Goal: Information Seeking & Learning: Learn about a topic

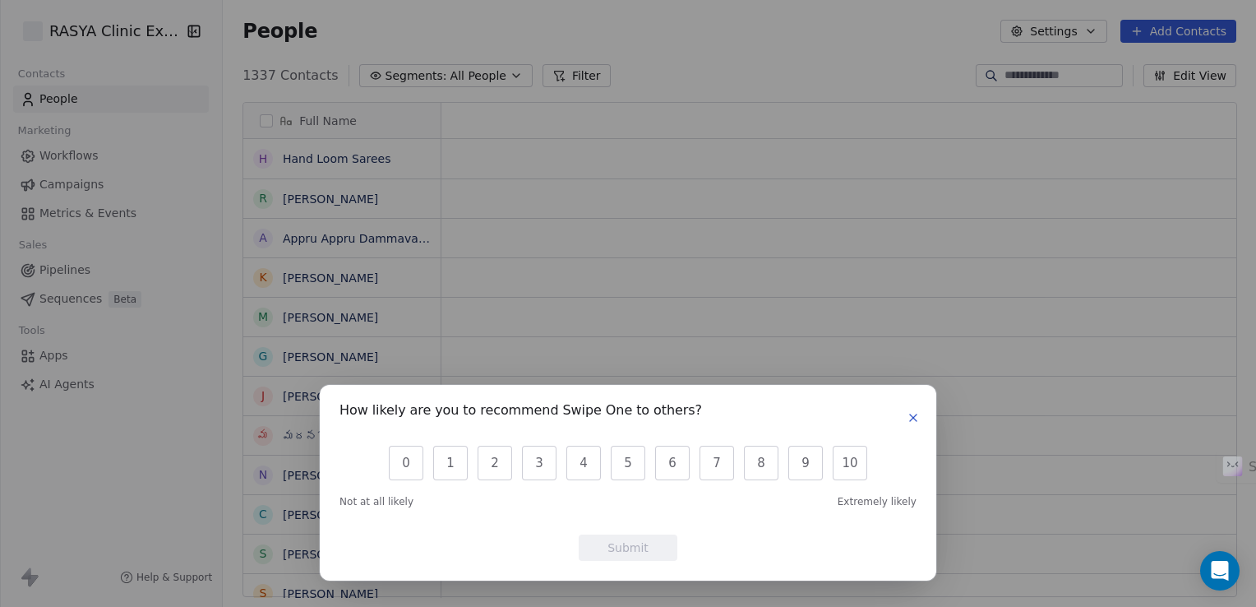
scroll to position [521, 1021]
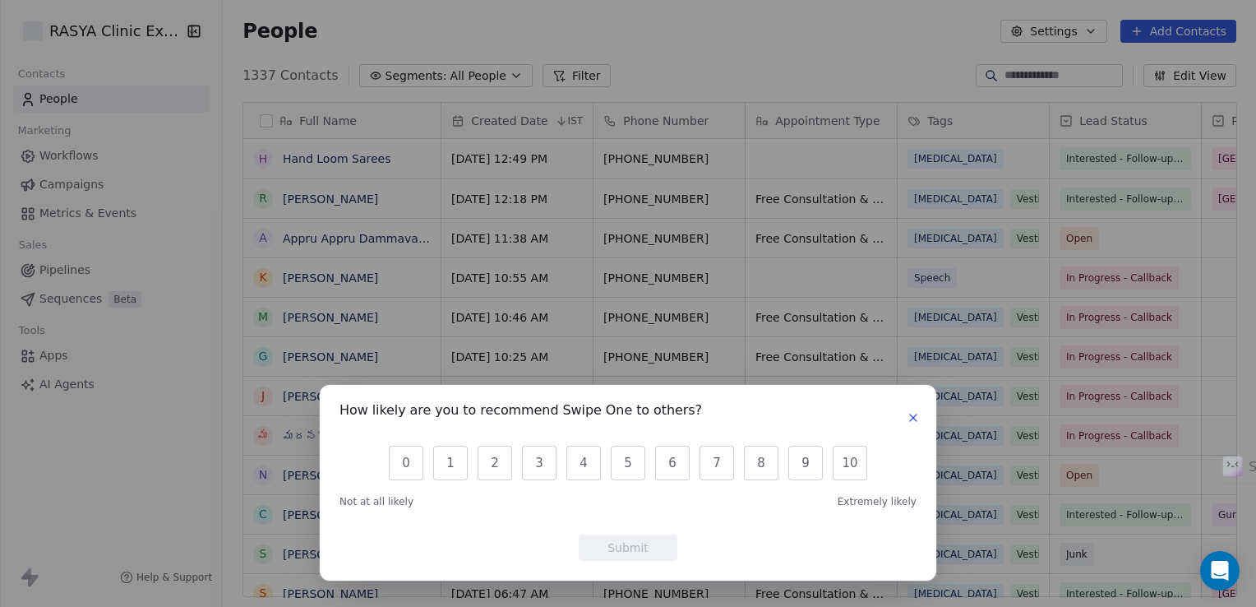
click at [914, 420] on icon "button" at bounding box center [913, 417] width 13 height 13
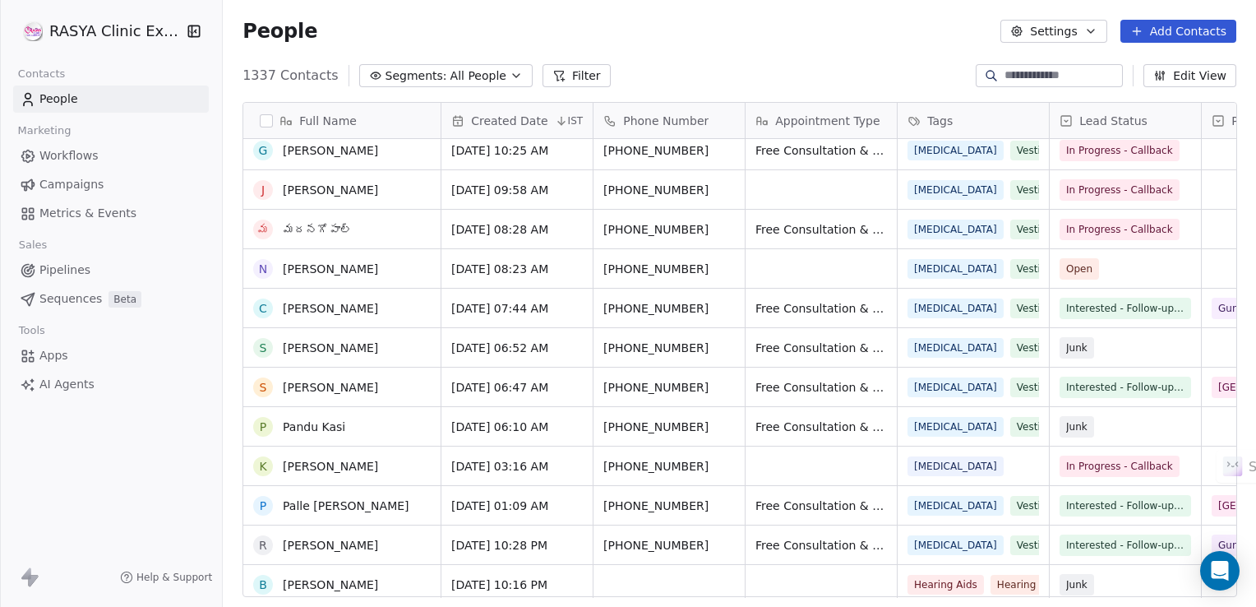
scroll to position [0, 0]
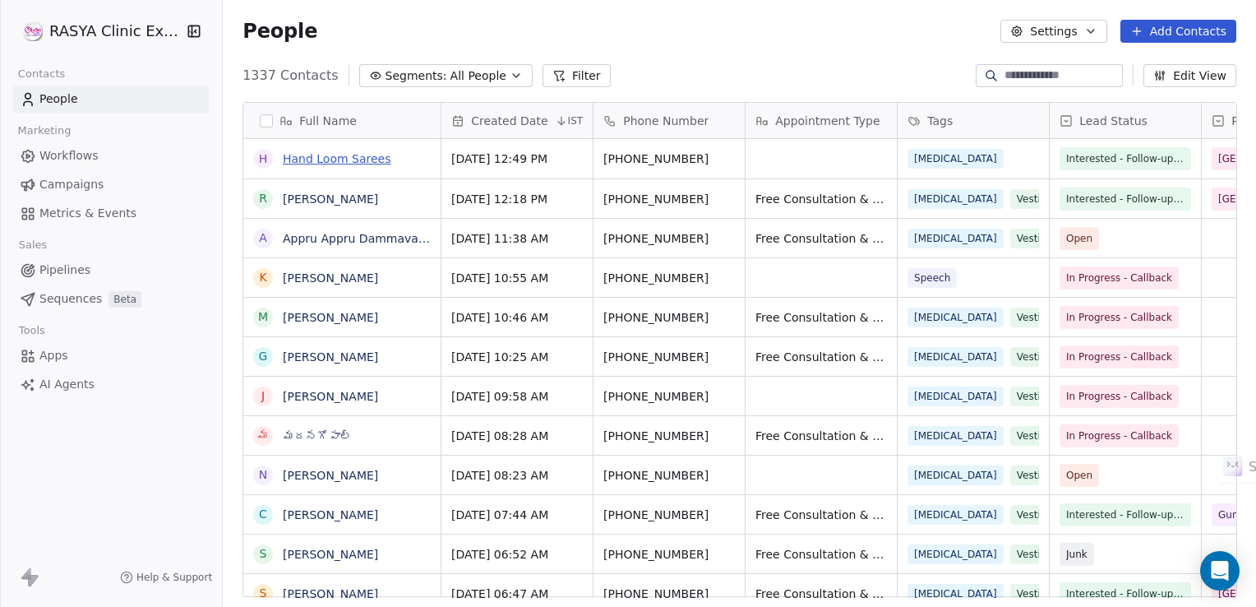
click at [358, 158] on link "Hand Loom Sarees" at bounding box center [337, 158] width 109 height 13
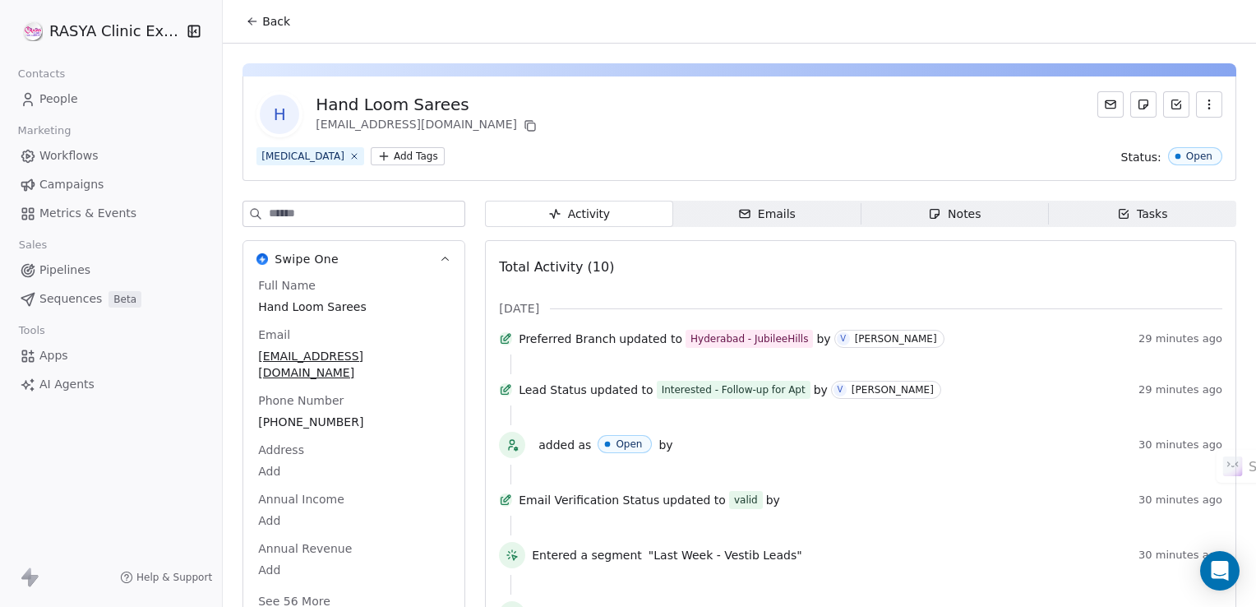
click at [958, 213] on div "Notes" at bounding box center [954, 214] width 53 height 17
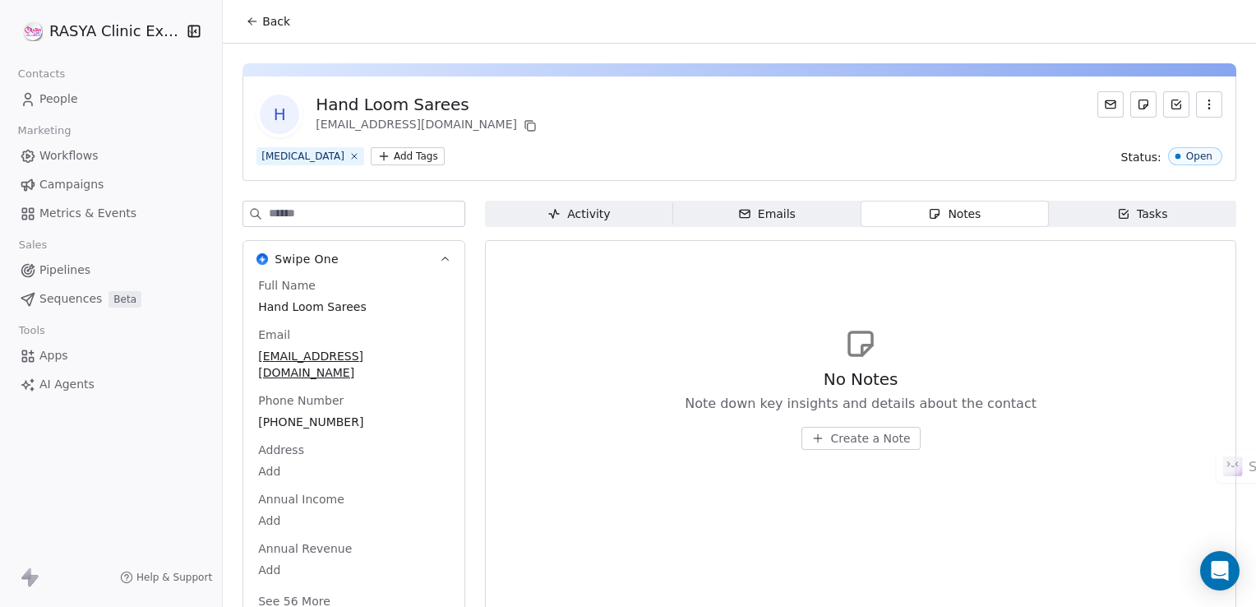
click at [772, 222] on div "Emails" at bounding box center [767, 214] width 58 height 17
click at [611, 209] on span "Activity Activity" at bounding box center [578, 214] width 187 height 26
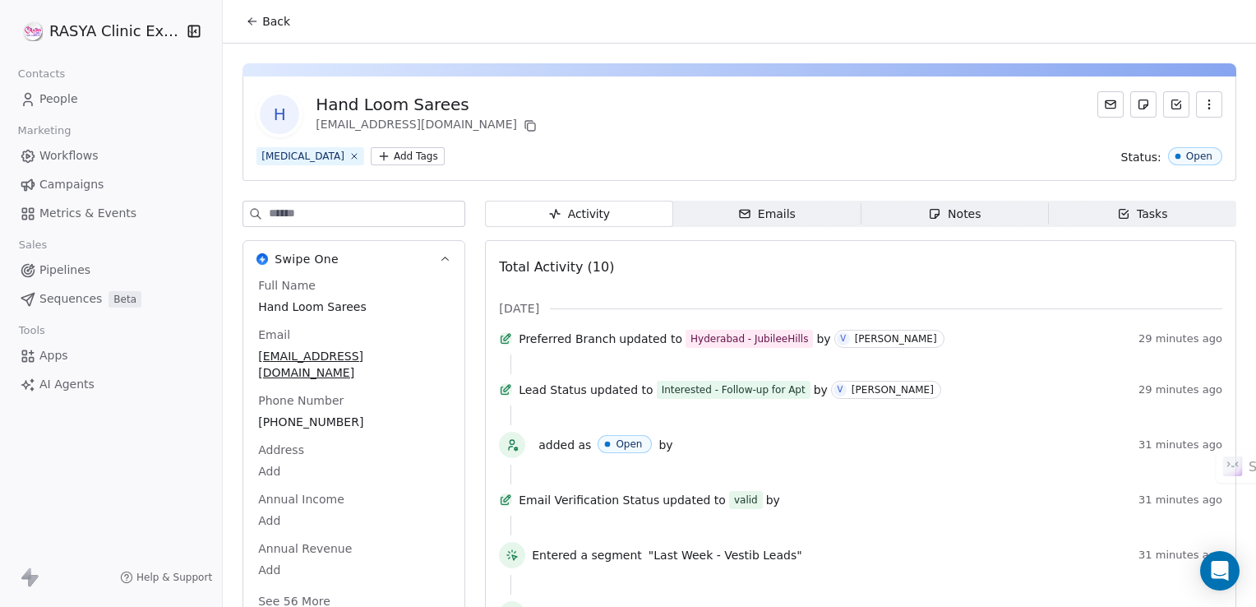
click at [252, 26] on icon at bounding box center [252, 21] width 13 height 13
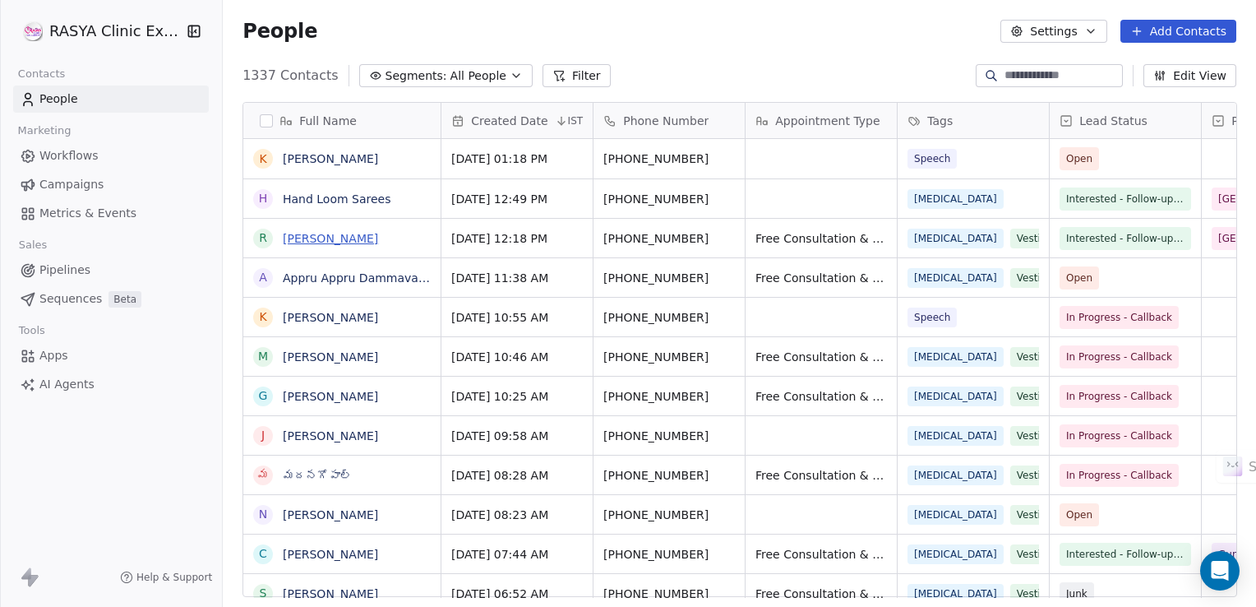
click at [317, 240] on link "[PERSON_NAME]" at bounding box center [330, 238] width 95 height 13
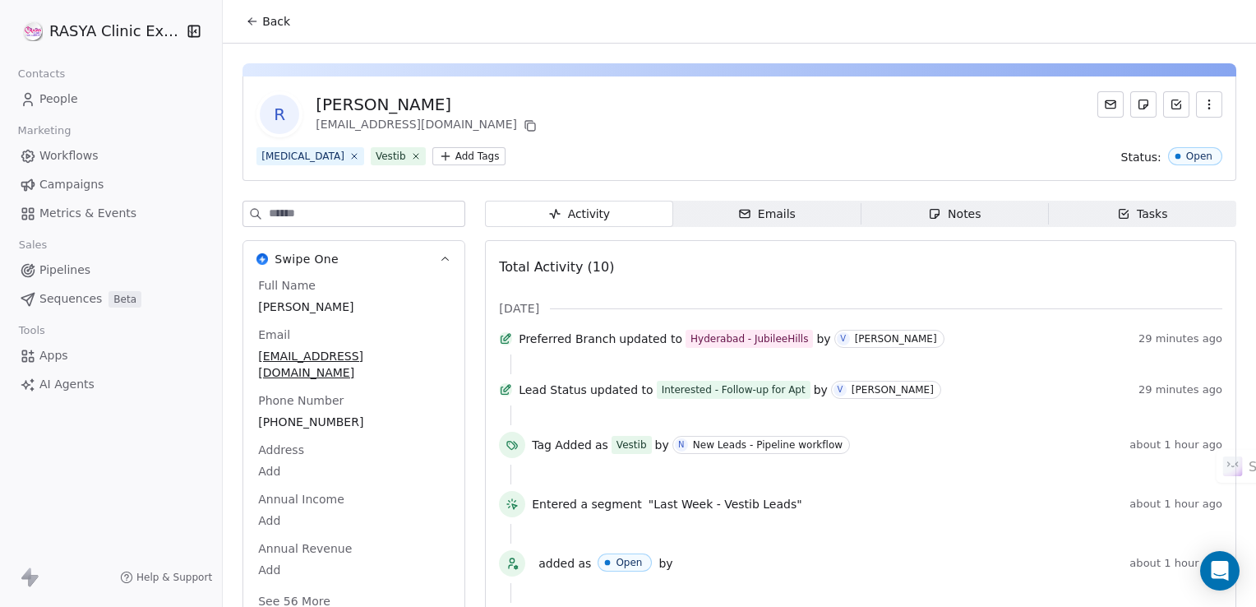
click at [957, 212] on div "Notes" at bounding box center [954, 214] width 53 height 17
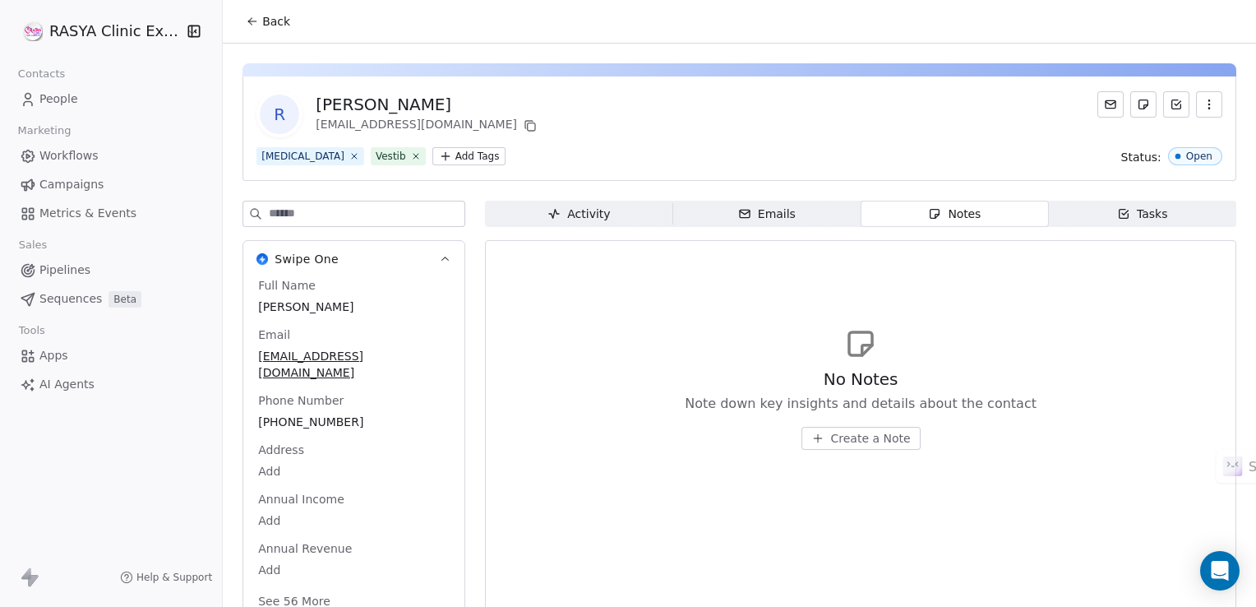
click at [564, 224] on span "Activity Activity" at bounding box center [578, 214] width 187 height 26
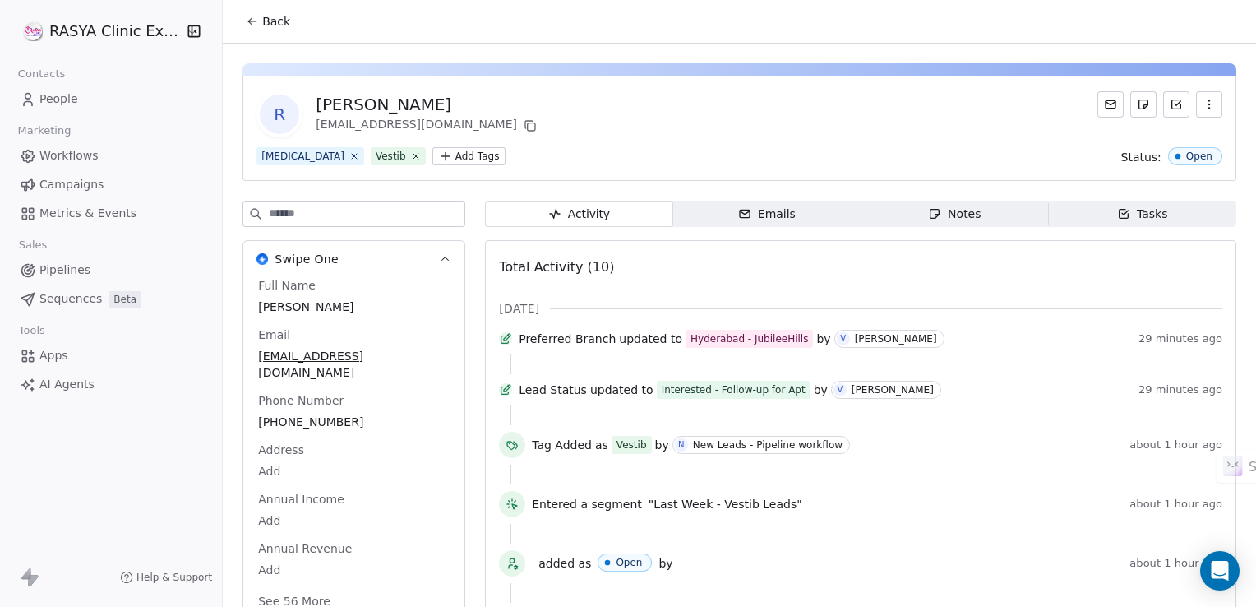
click at [257, 29] on button "Back" at bounding box center [268, 22] width 64 height 30
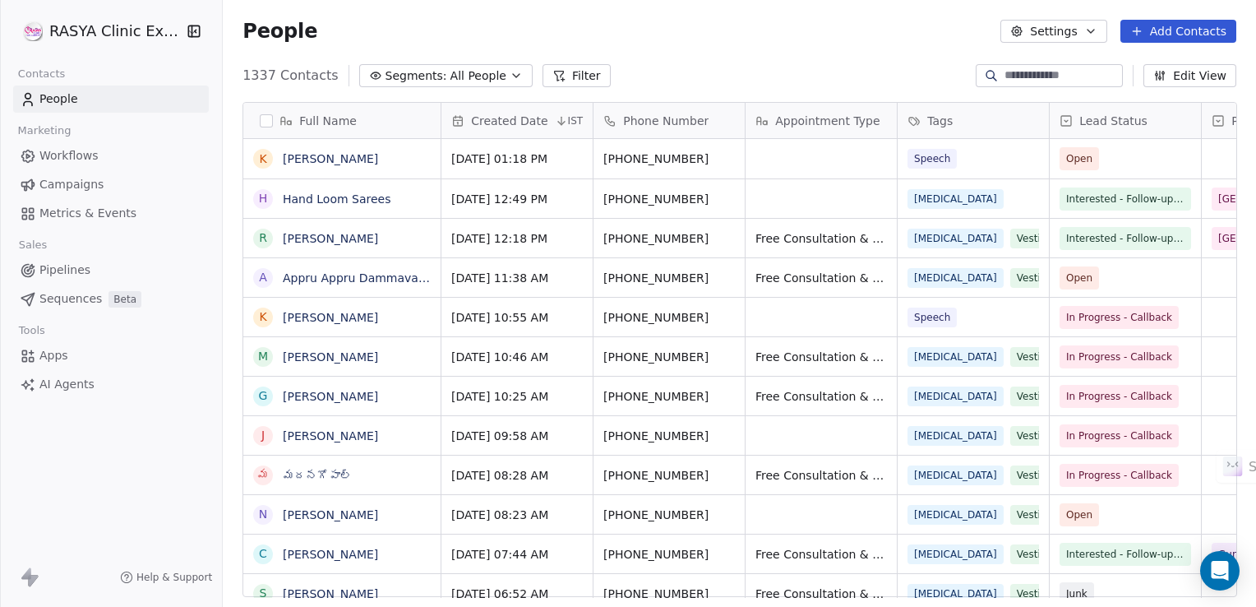
scroll to position [521, 1021]
click at [322, 161] on link "[PERSON_NAME]" at bounding box center [330, 158] width 95 height 13
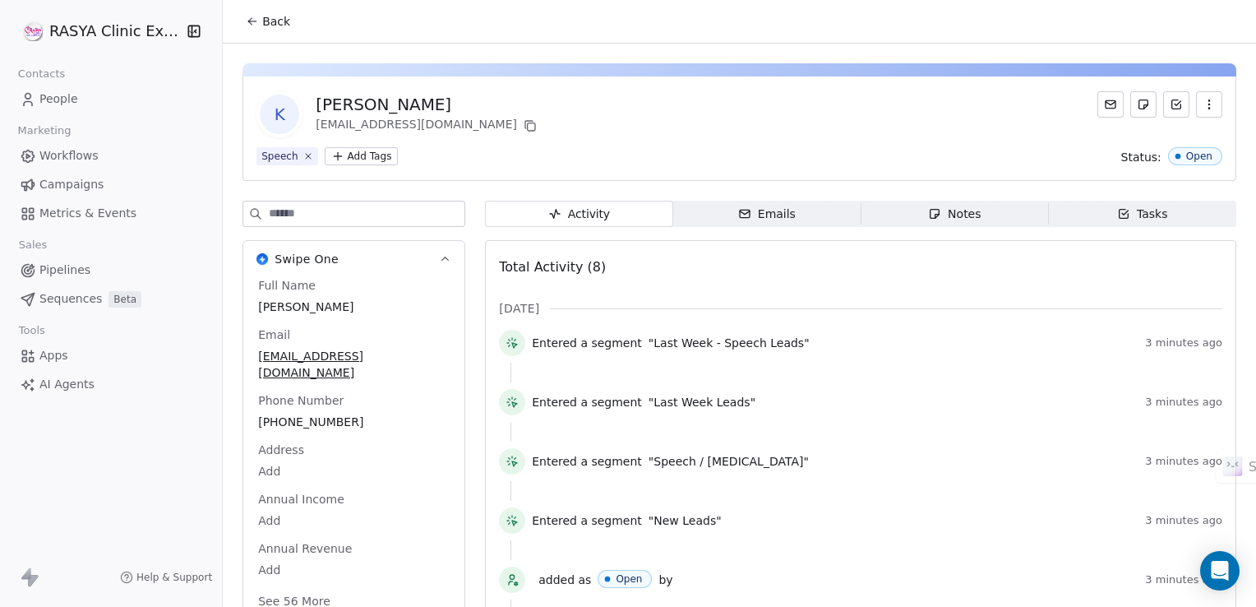
click at [251, 25] on icon at bounding box center [252, 21] width 13 height 13
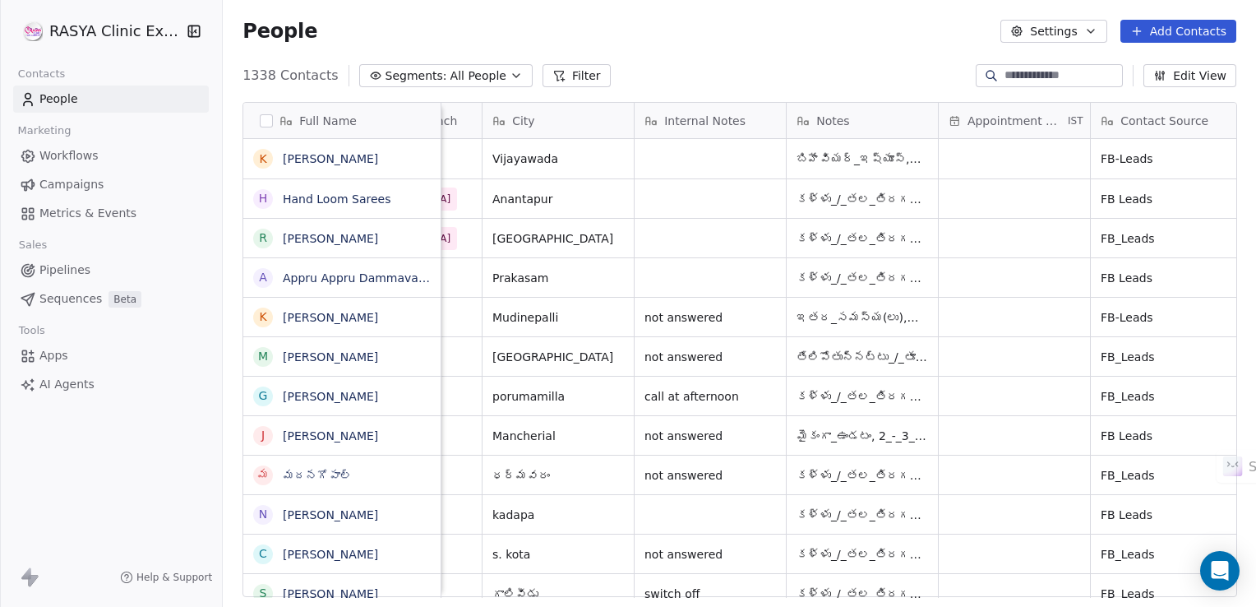
scroll to position [0, 880]
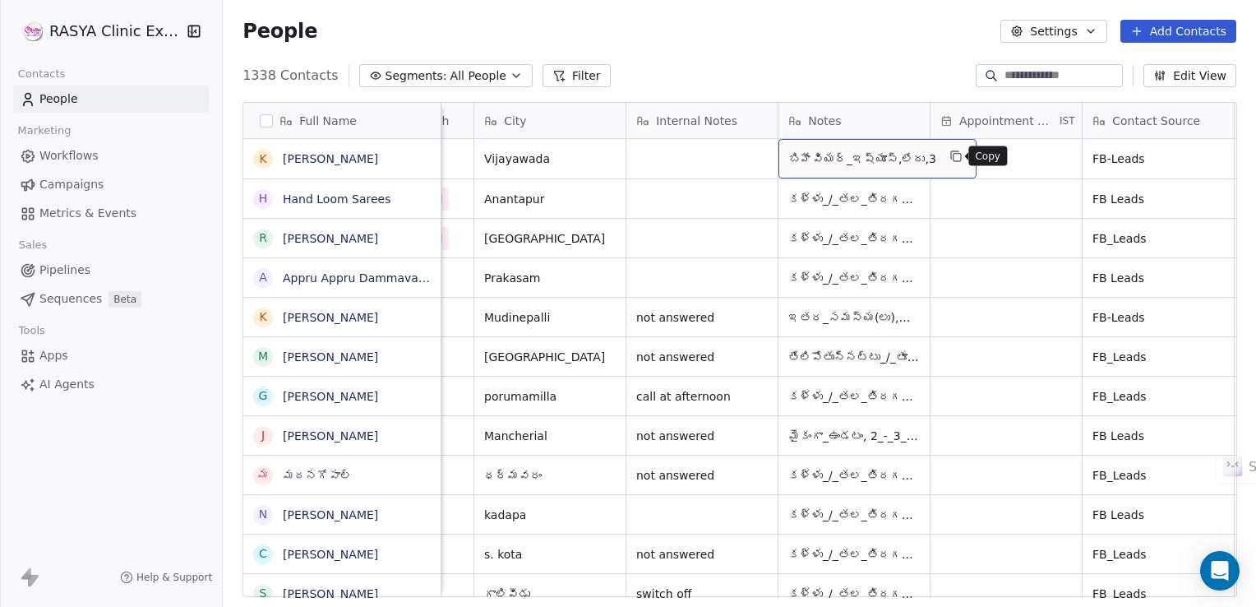
click at [954, 150] on icon "grid" at bounding box center [956, 156] width 13 height 13
click at [954, 158] on icon "grid" at bounding box center [957, 157] width 7 height 7
click at [950, 158] on icon "grid" at bounding box center [956, 156] width 13 height 13
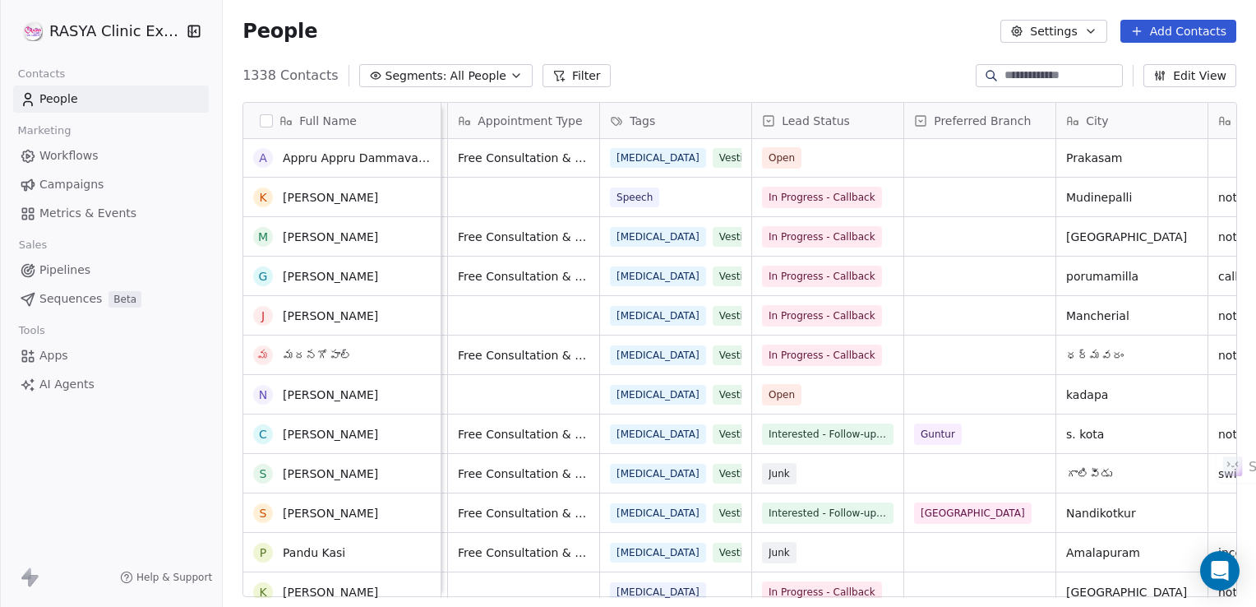
scroll to position [141, 0]
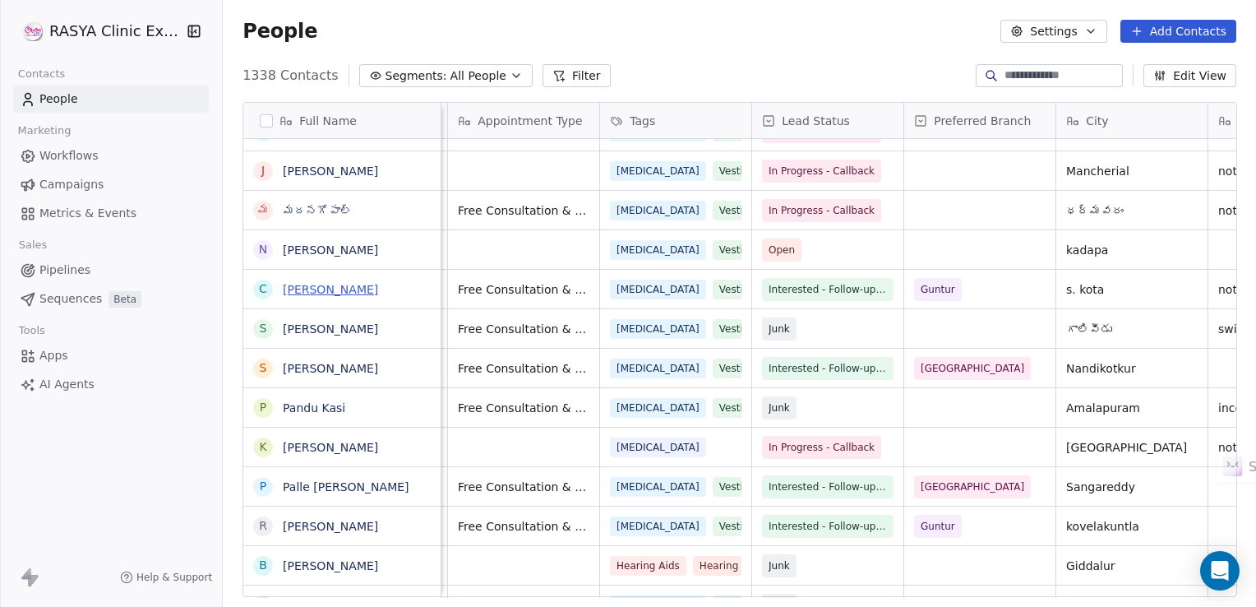
click at [332, 291] on link "[PERSON_NAME]" at bounding box center [330, 289] width 95 height 13
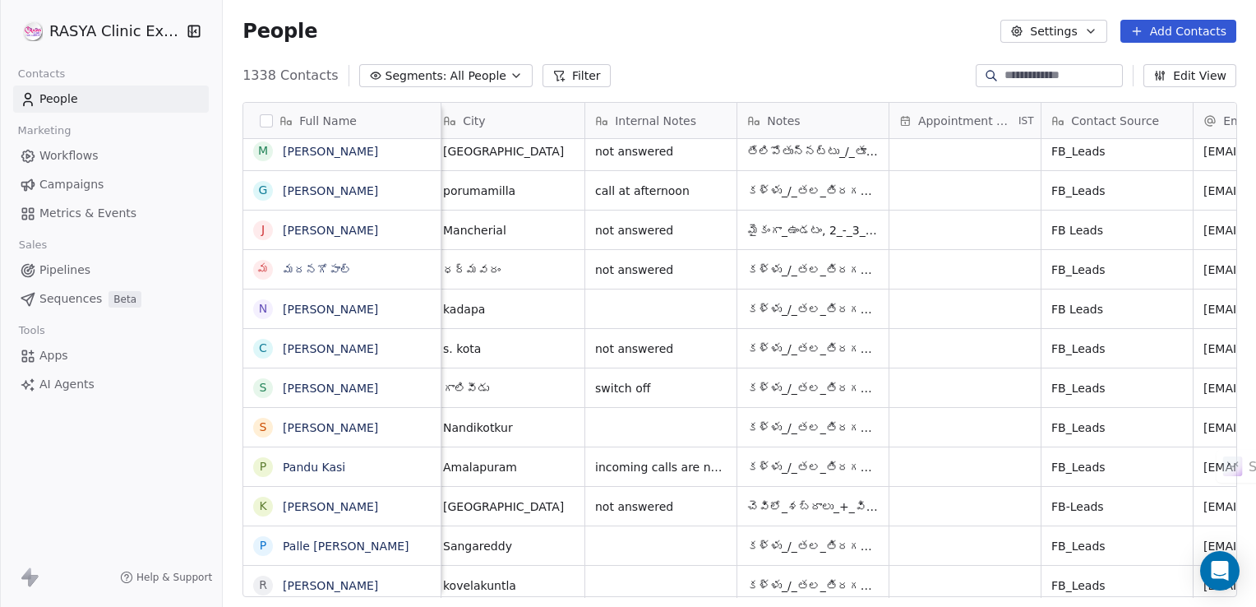
click at [355, 191] on link "[PERSON_NAME]" at bounding box center [330, 190] width 95 height 13
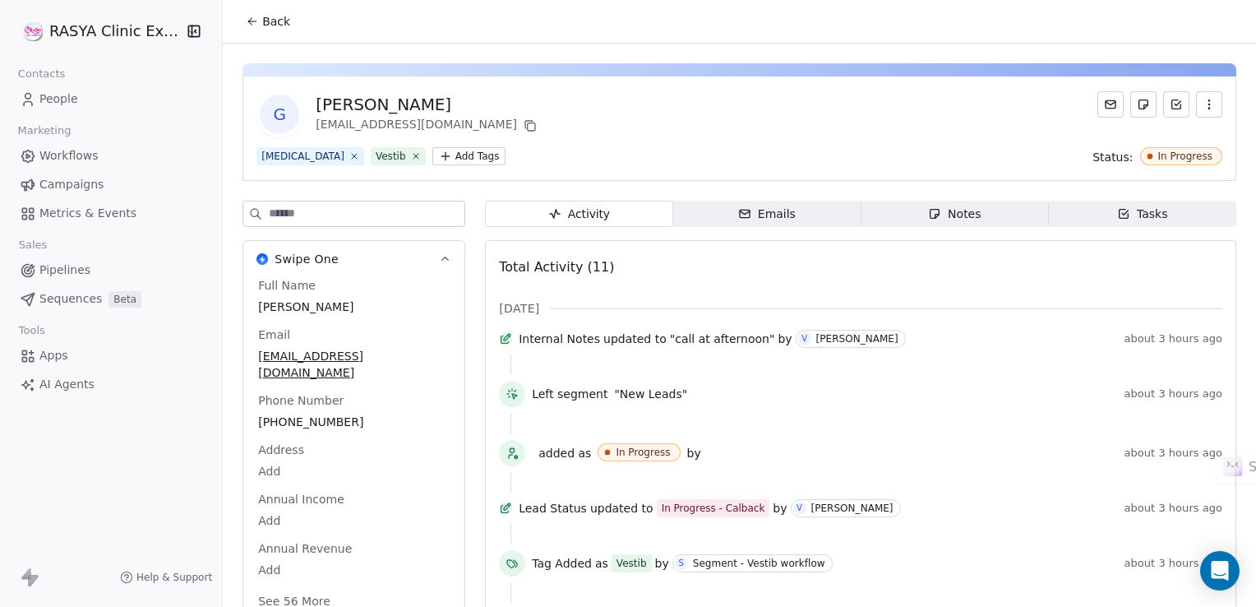
click at [1128, 221] on div "Tasks" at bounding box center [1142, 214] width 51 height 17
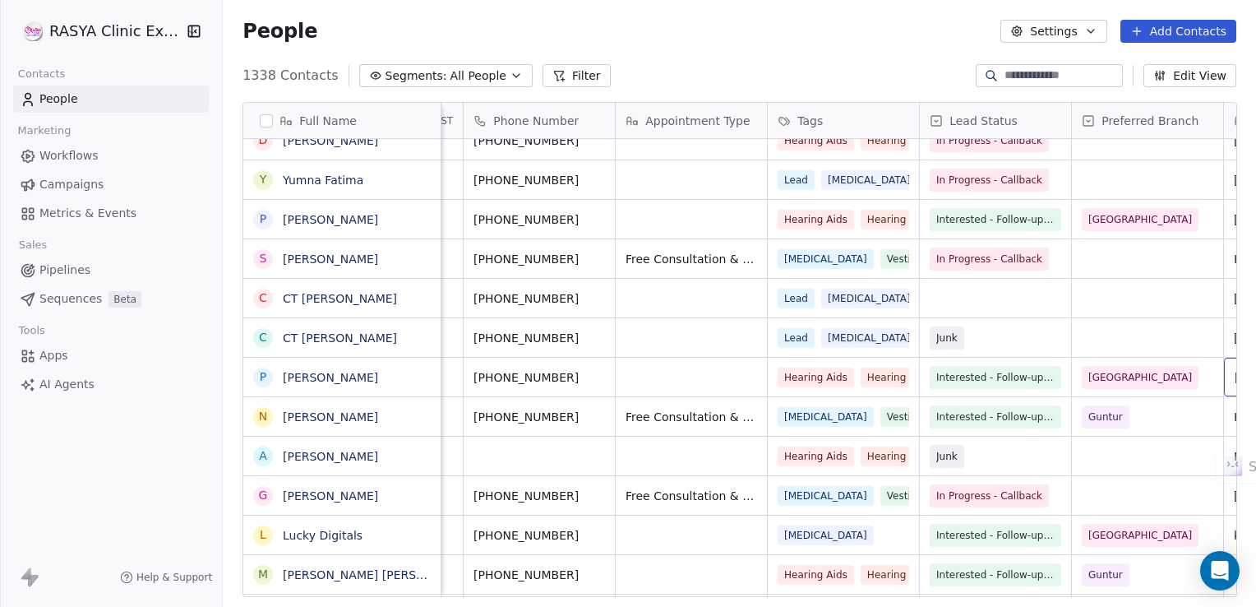
scroll to position [0, 282]
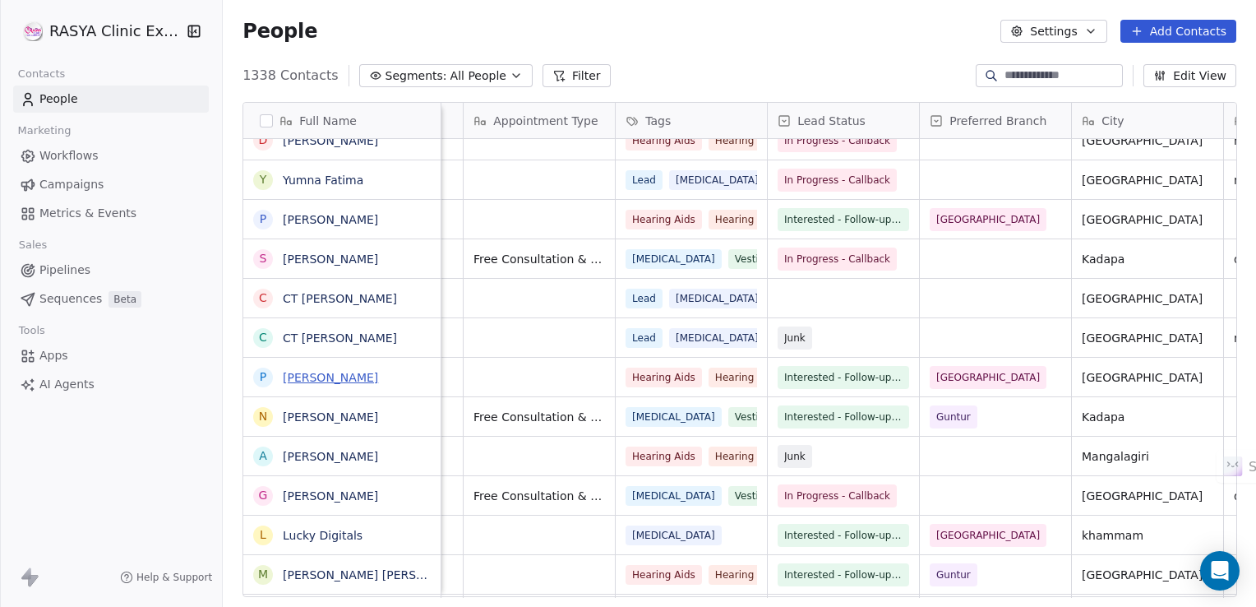
click at [322, 371] on link "[PERSON_NAME]" at bounding box center [330, 377] width 95 height 13
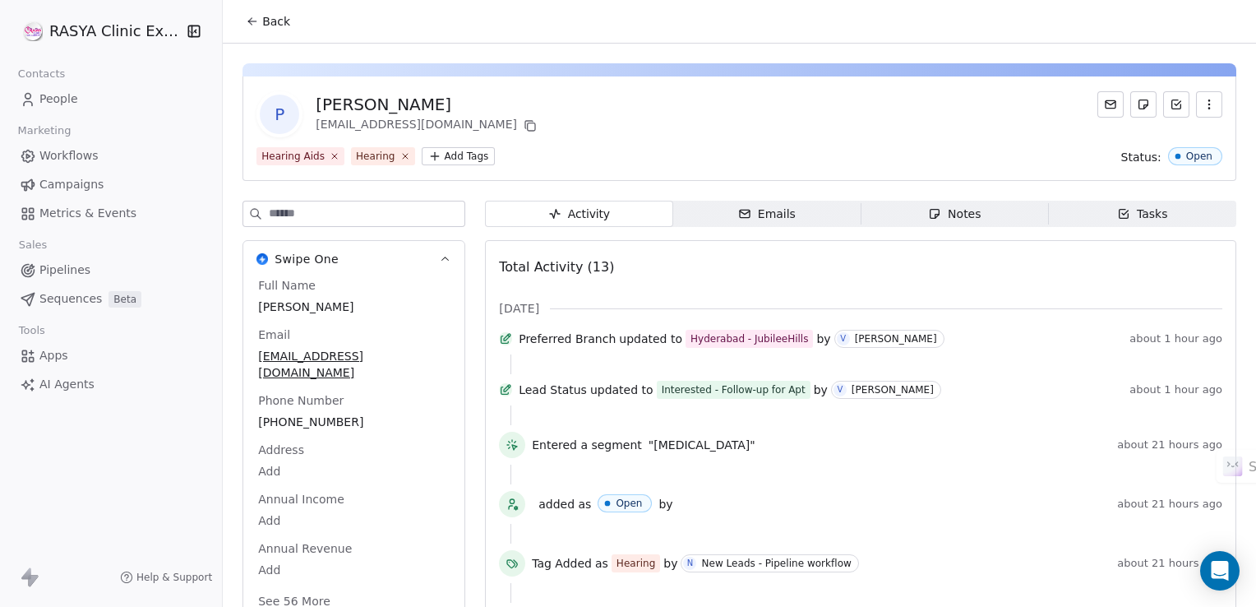
click at [1133, 220] on div "Tasks" at bounding box center [1142, 214] width 51 height 17
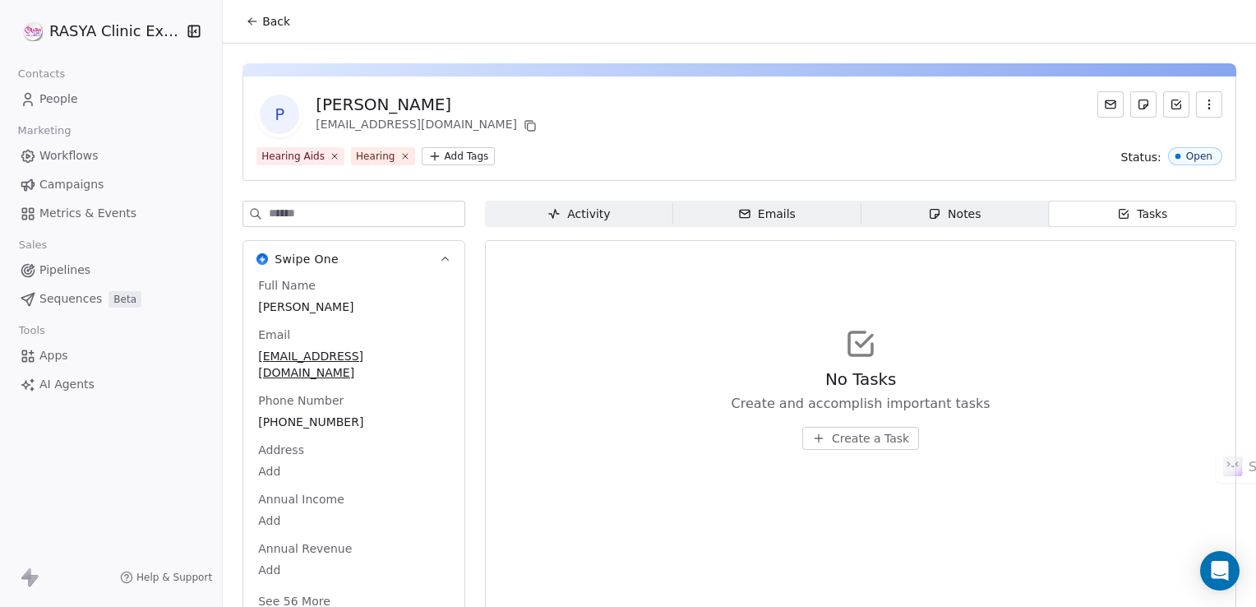
click at [580, 219] on div "Activity" at bounding box center [579, 214] width 62 height 17
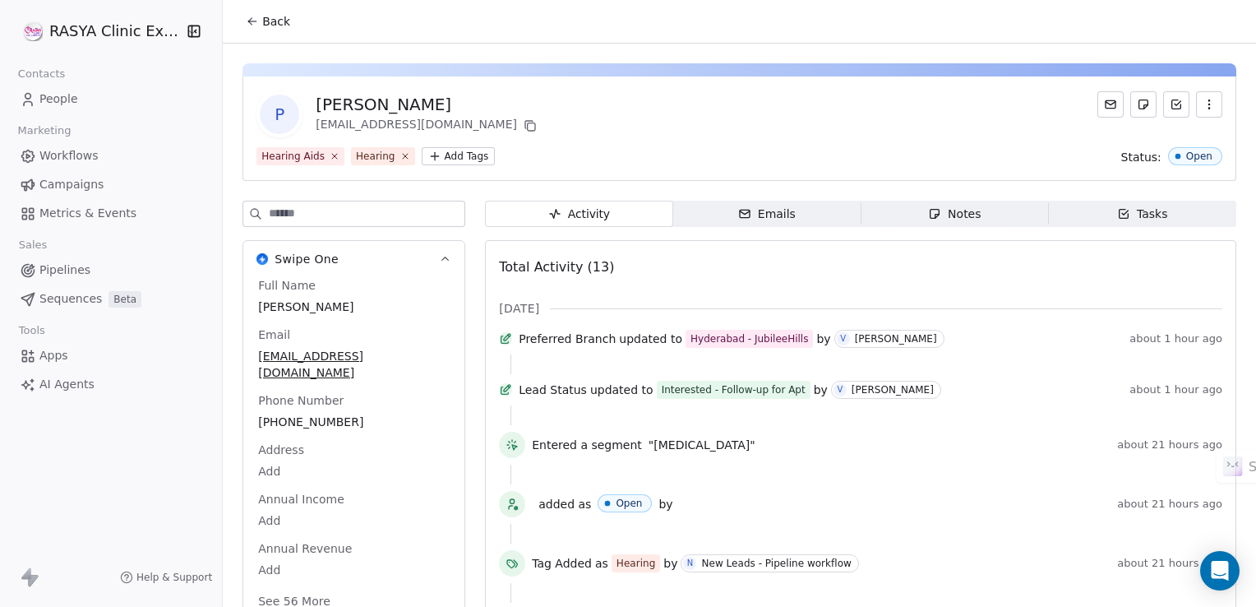
click at [251, 18] on icon at bounding box center [250, 19] width 3 height 3
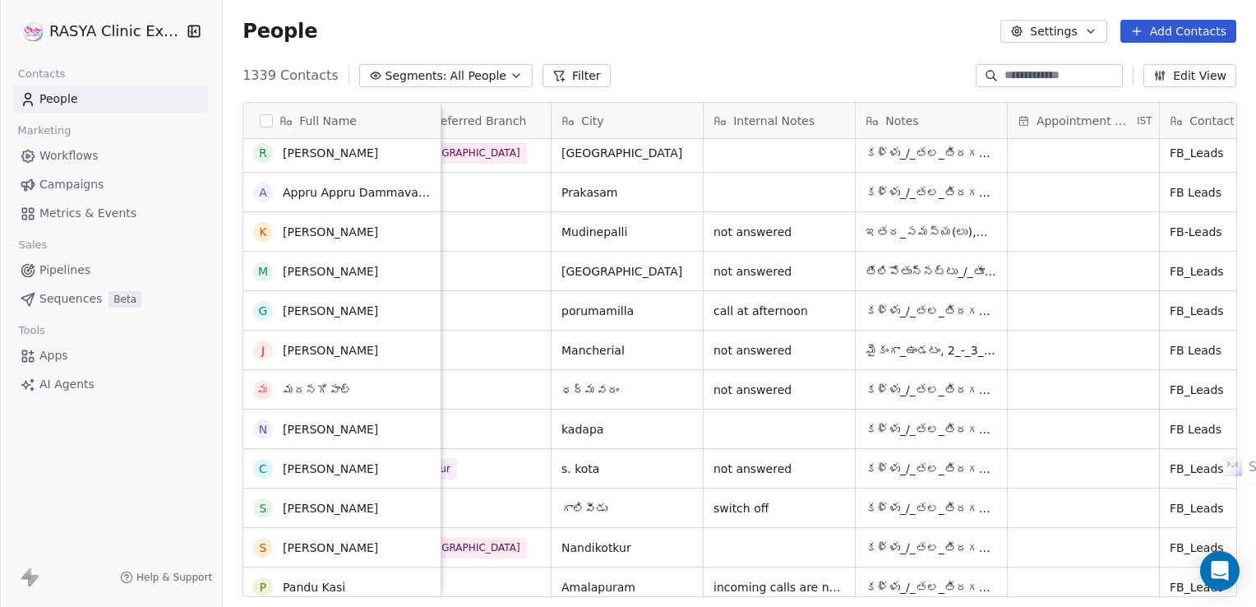
scroll to position [128, 0]
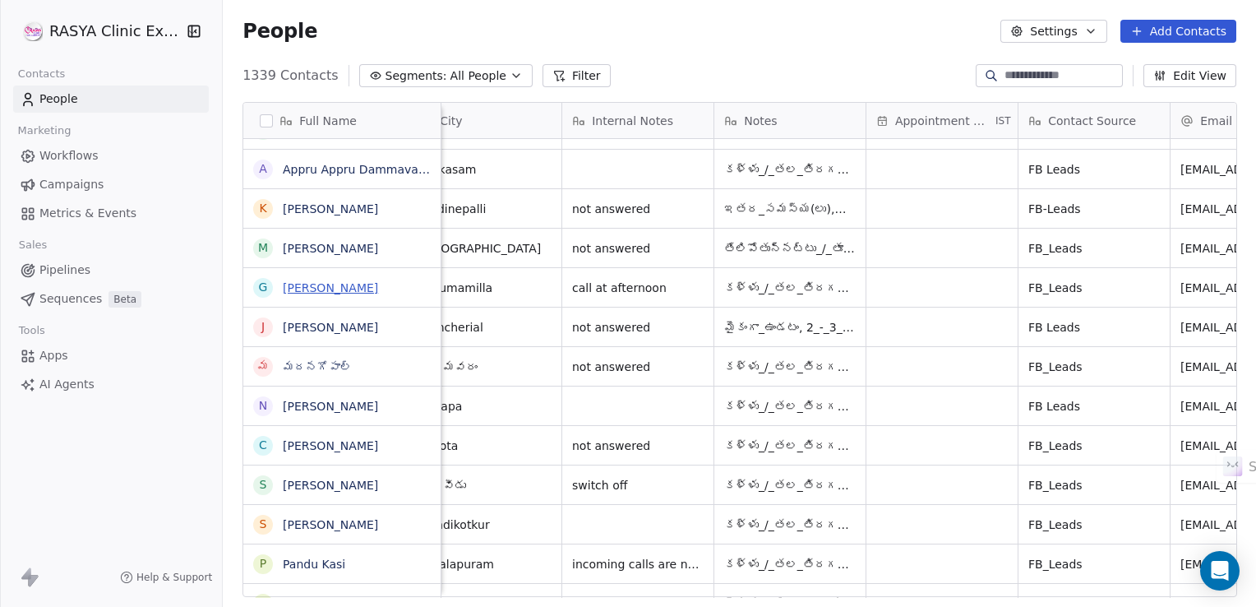
click at [339, 290] on link "[PERSON_NAME]" at bounding box center [330, 287] width 95 height 13
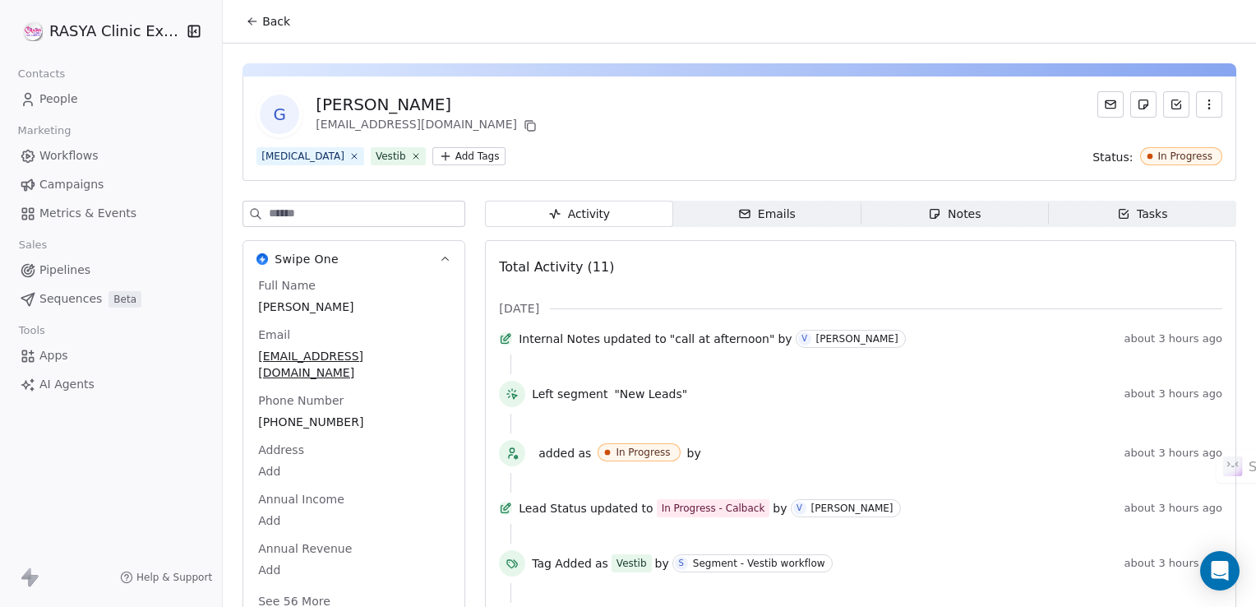
click at [1139, 209] on div "Tasks" at bounding box center [1142, 214] width 51 height 17
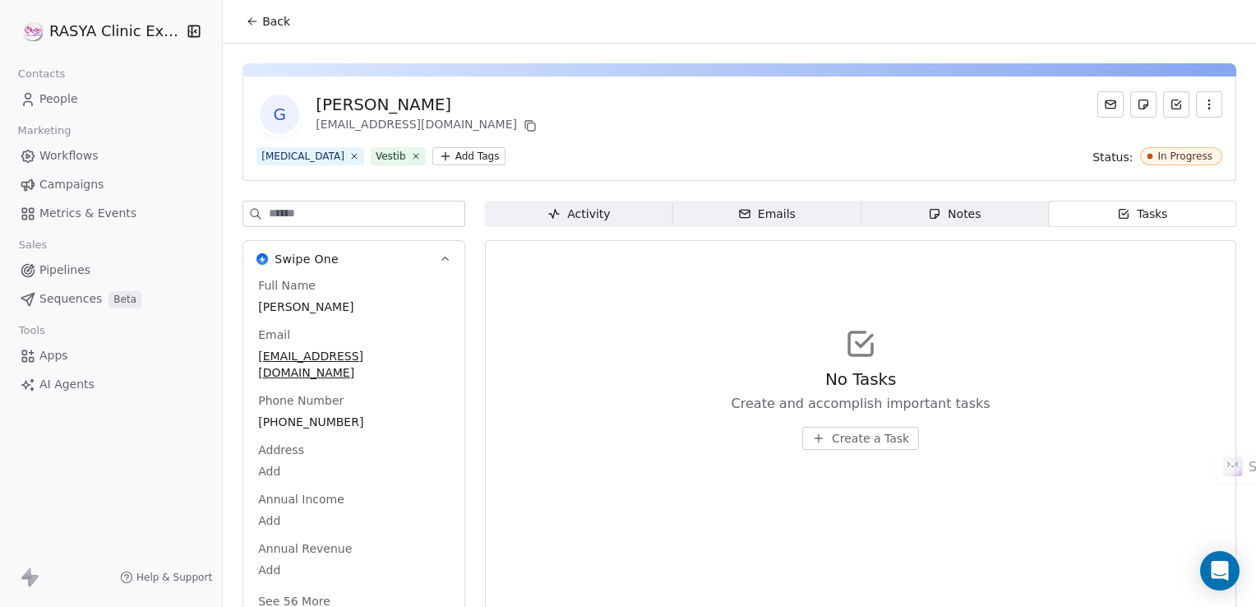
click at [258, 25] on button "Back" at bounding box center [268, 22] width 64 height 30
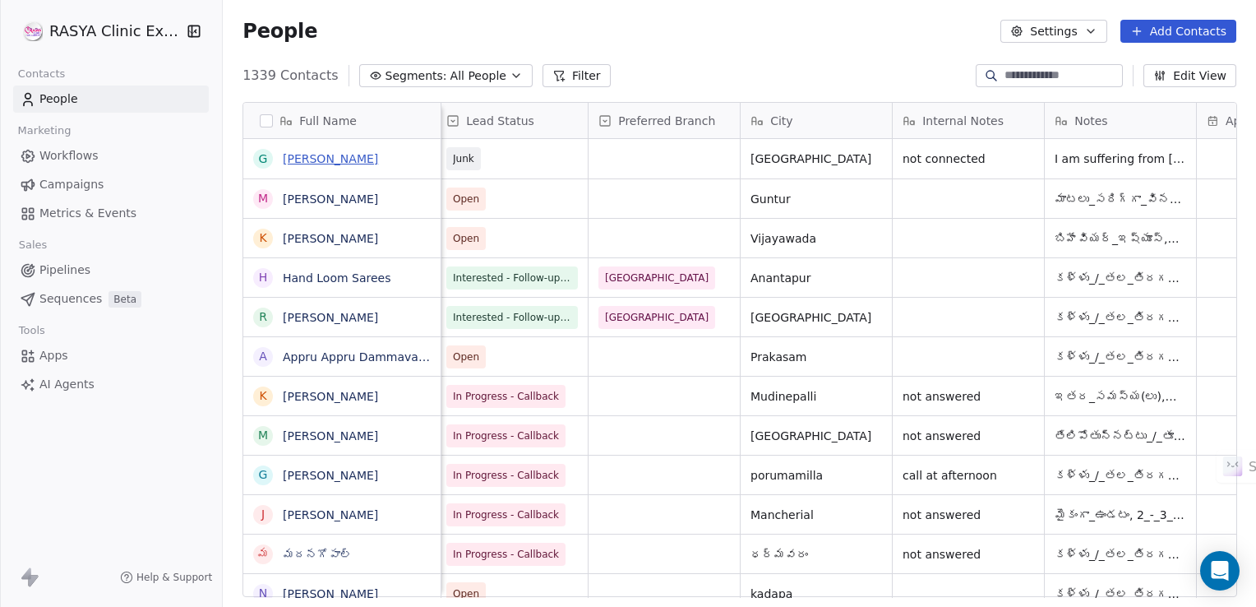
click at [309, 152] on link "[PERSON_NAME]" at bounding box center [330, 158] width 95 height 13
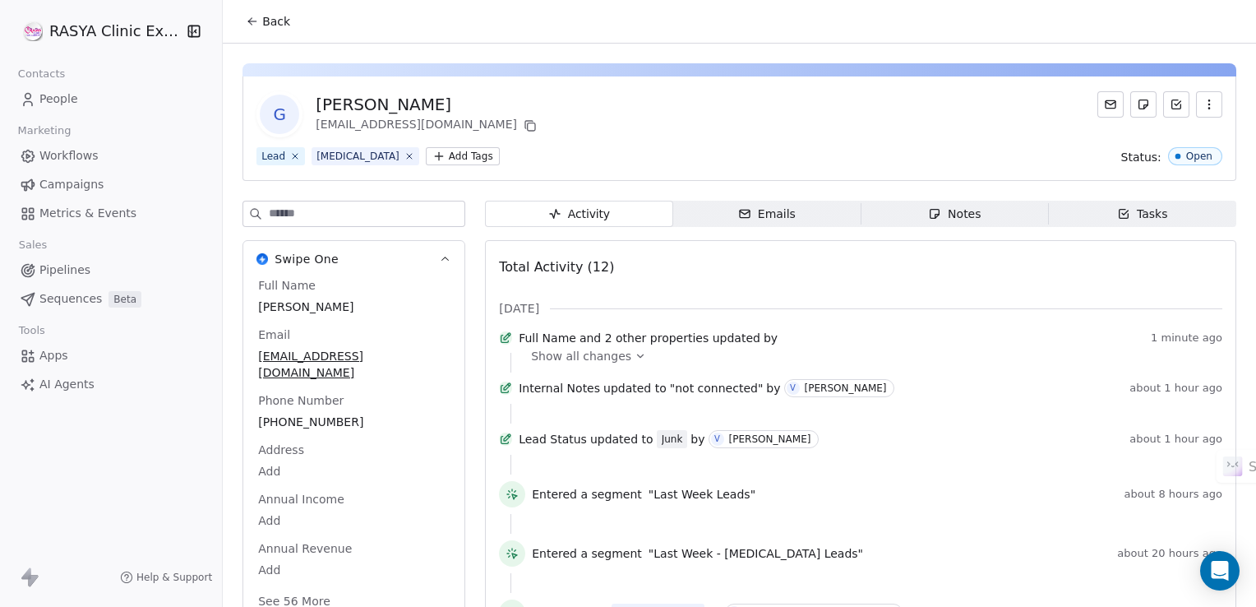
click at [254, 21] on icon at bounding box center [252, 21] width 13 height 13
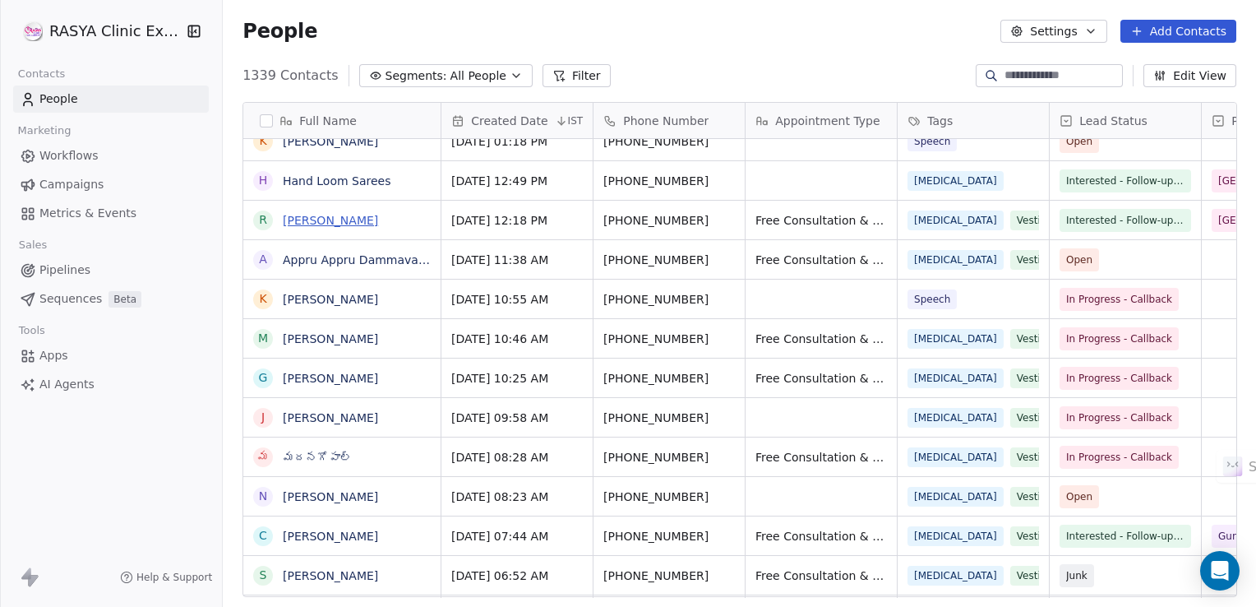
click at [336, 220] on link "[PERSON_NAME]" at bounding box center [330, 220] width 95 height 13
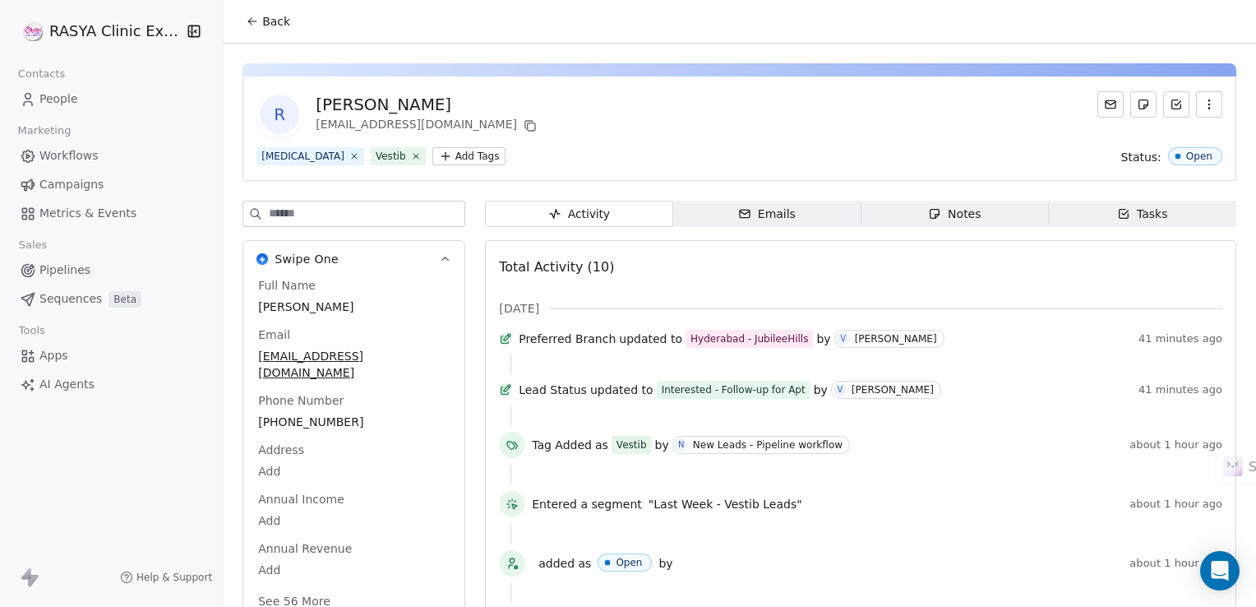
click at [246, 27] on icon at bounding box center [252, 21] width 13 height 13
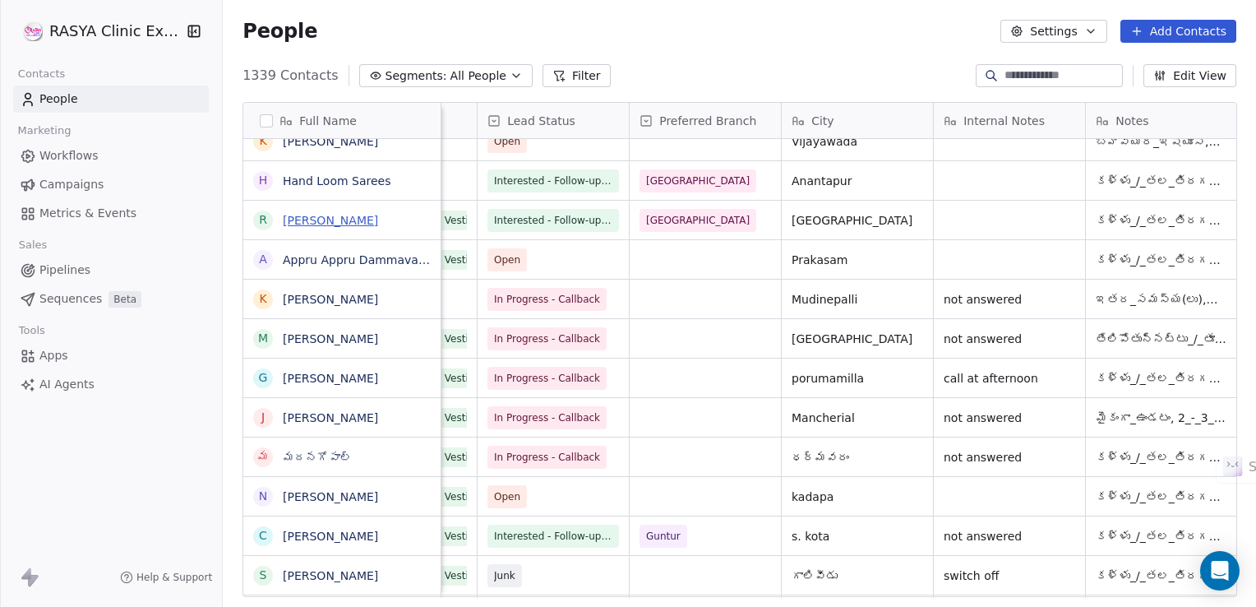
click at [309, 221] on link "[PERSON_NAME]" at bounding box center [330, 220] width 95 height 13
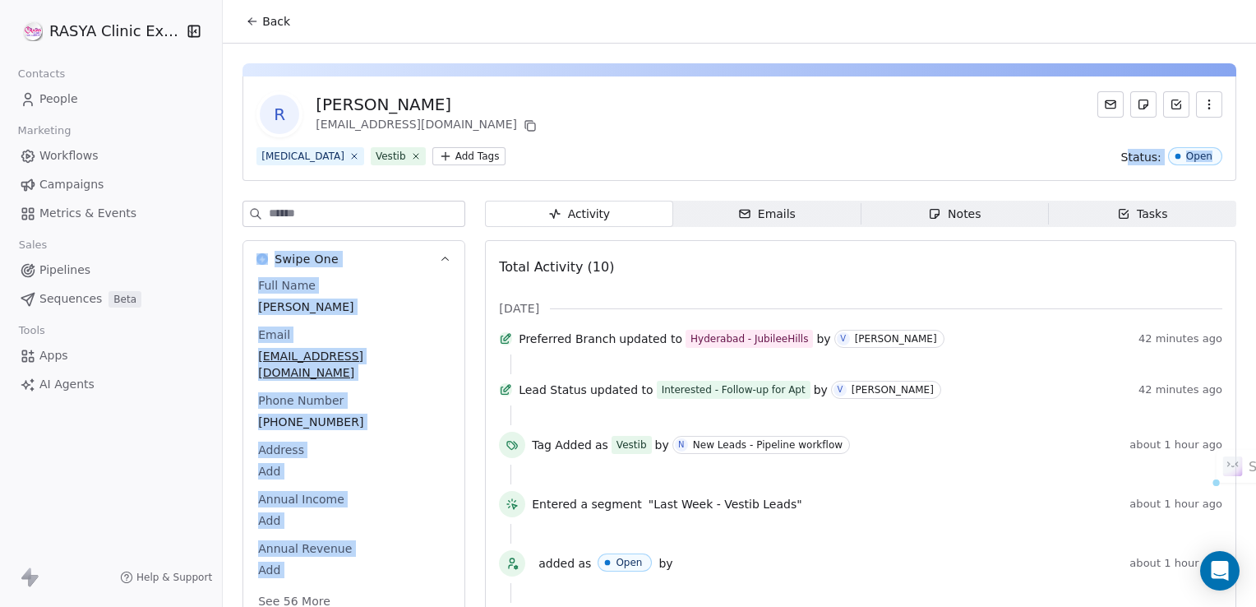
drag, startPoint x: 1122, startPoint y: 187, endPoint x: 1115, endPoint y: 220, distance: 34.5
click at [1115, 220] on div "[PERSON_NAME] [PERSON_NAME][EMAIL_ADDRESS][DOMAIN_NAME] [MEDICAL_DATA] Vestib A…" at bounding box center [739, 463] width 1033 height 838
click at [1117, 220] on div "Tasks" at bounding box center [1142, 214] width 51 height 17
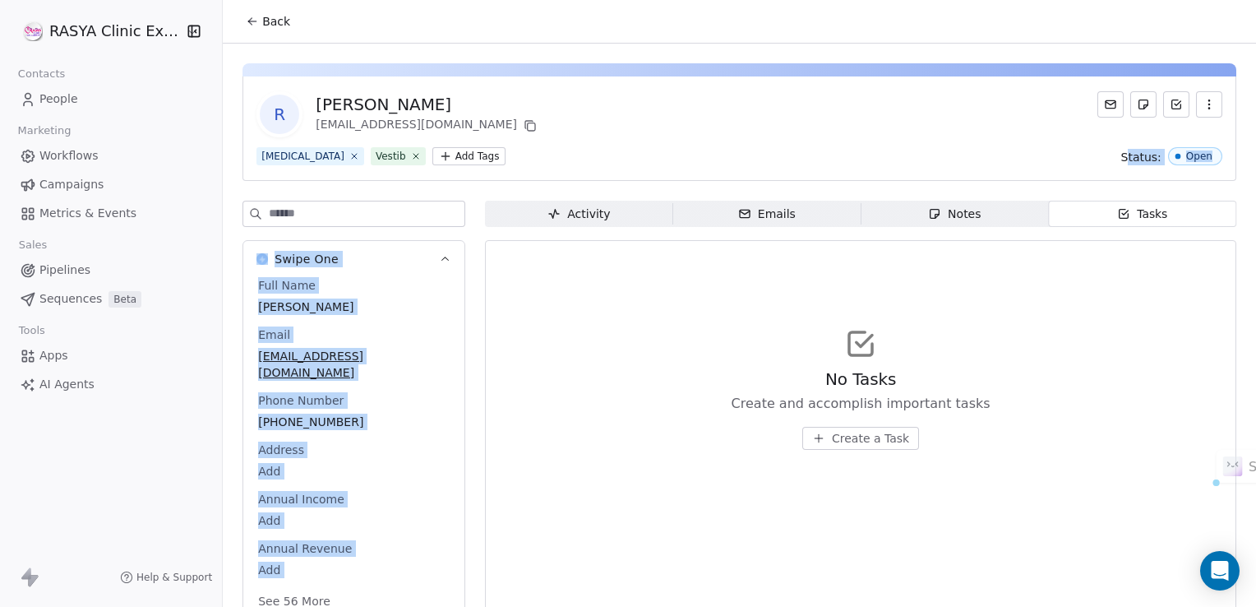
click at [257, 25] on icon at bounding box center [252, 21] width 13 height 13
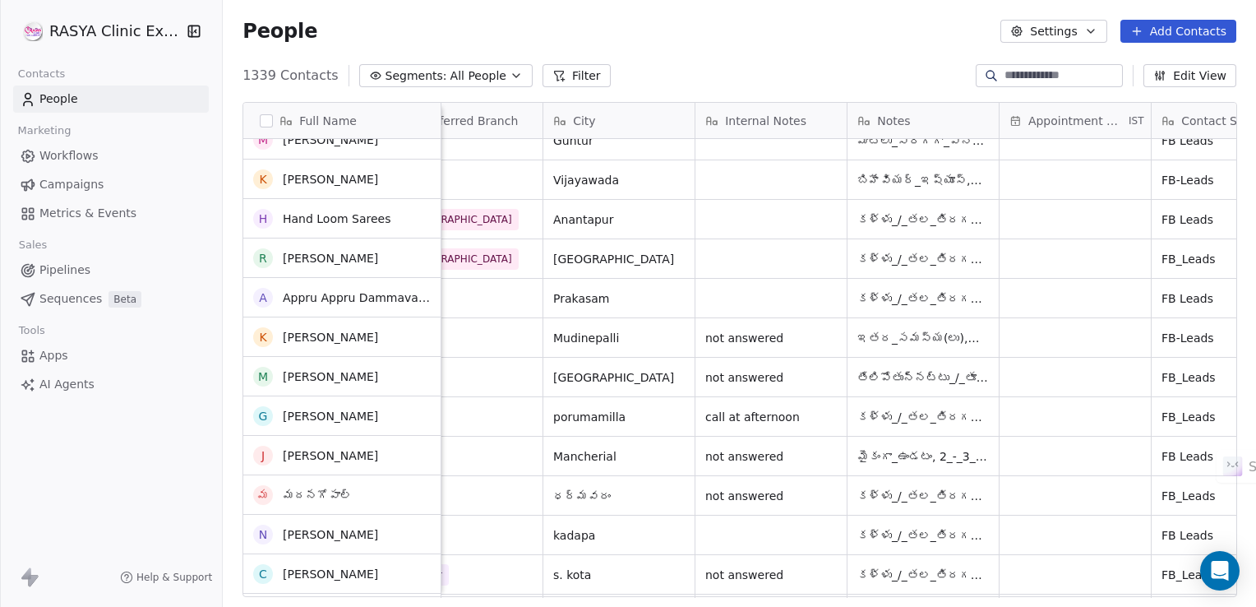
scroll to position [58, 0]
click at [328, 375] on link "[PERSON_NAME]" at bounding box center [330, 377] width 95 height 13
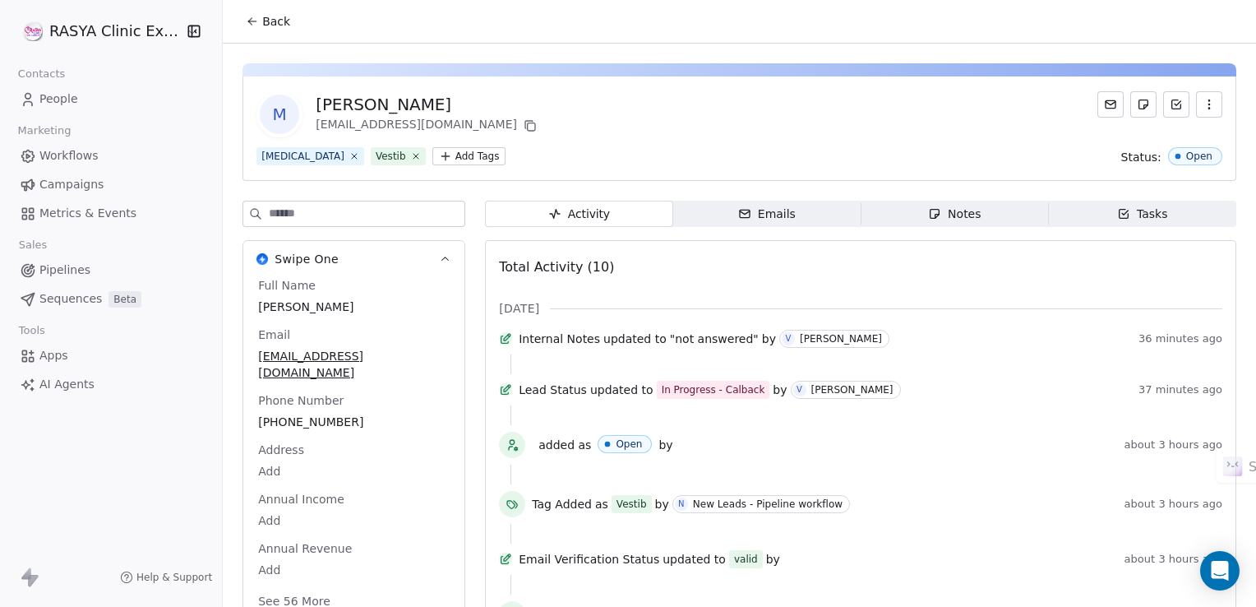
click at [252, 23] on icon at bounding box center [252, 21] width 13 height 13
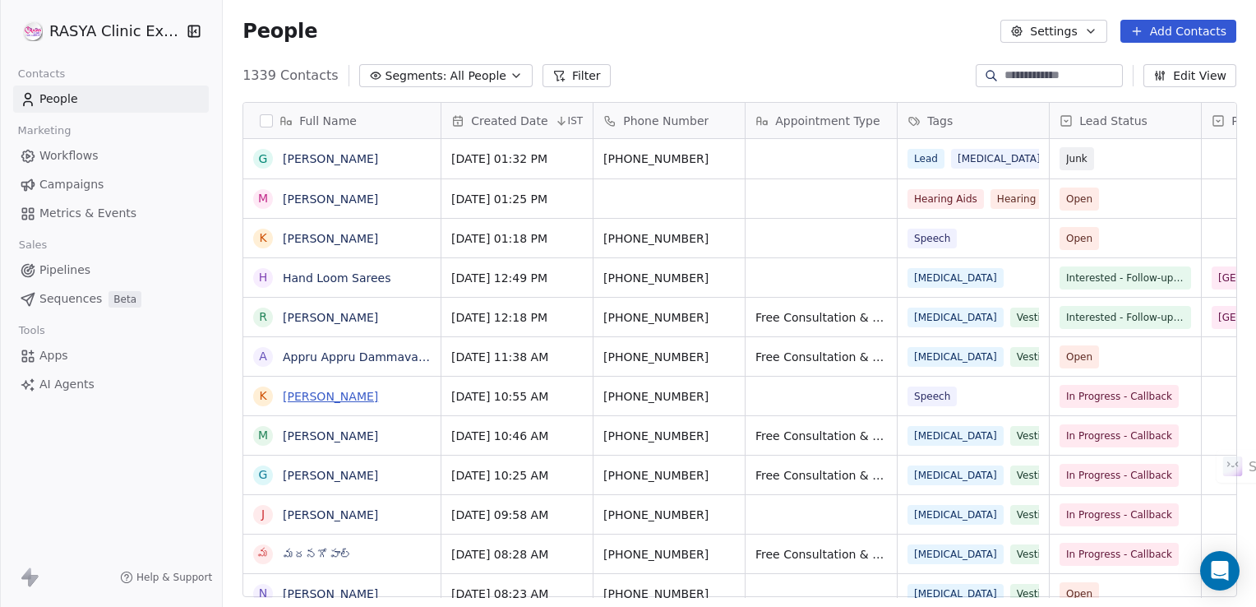
scroll to position [521, 1021]
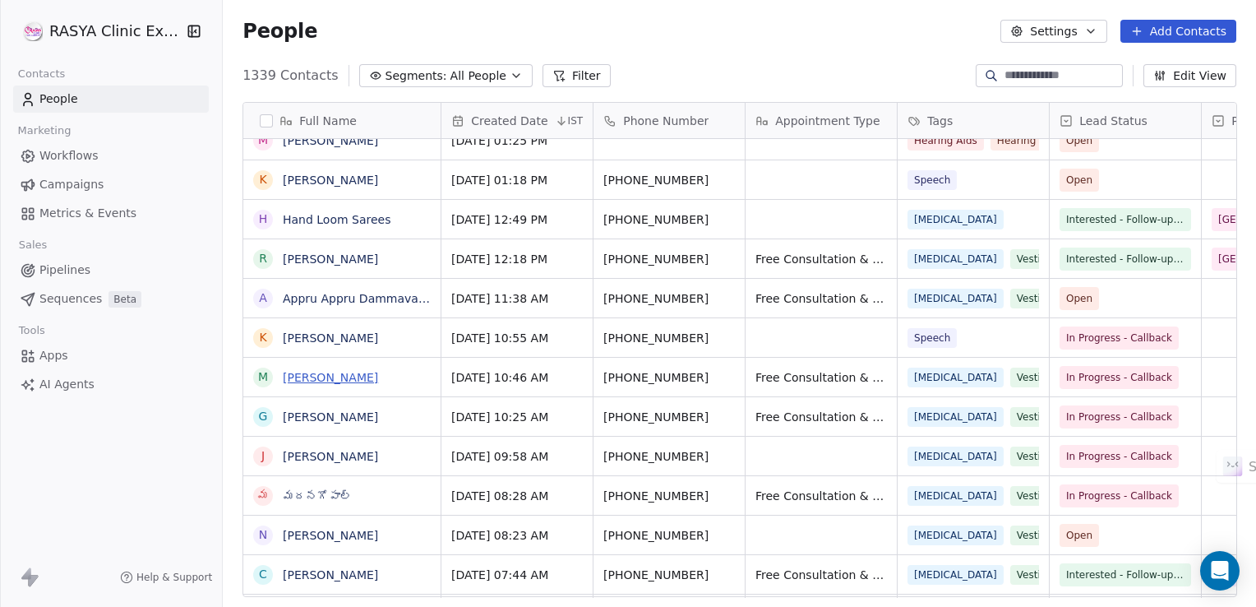
click at [319, 375] on link "[PERSON_NAME]" at bounding box center [330, 377] width 95 height 13
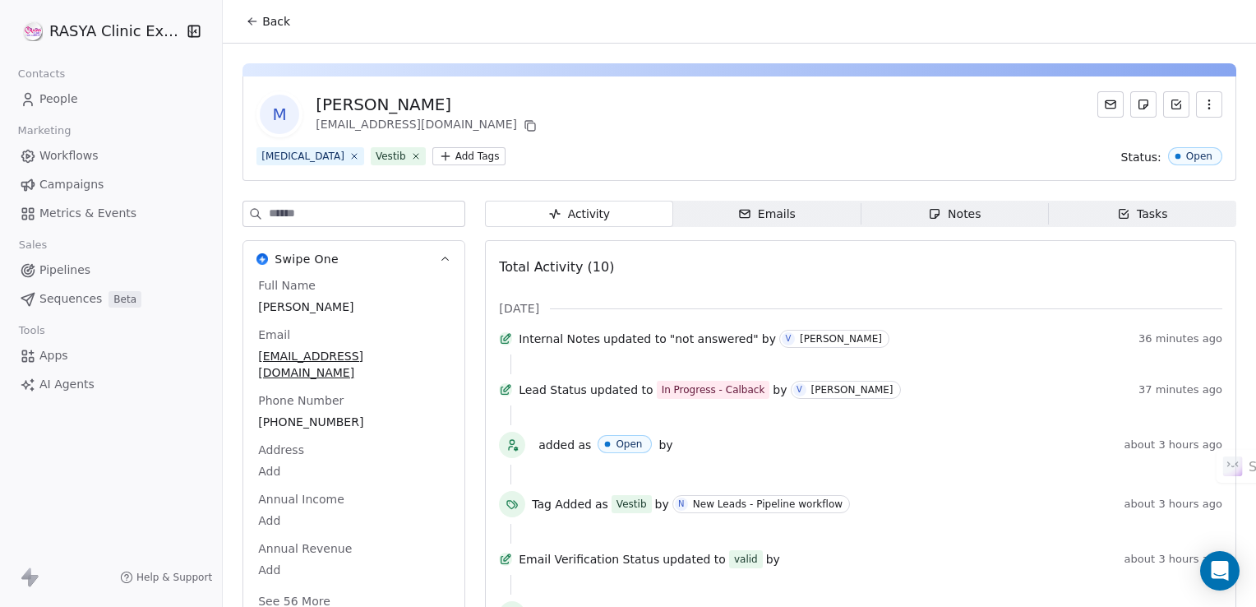
click at [254, 20] on icon at bounding box center [252, 21] width 13 height 13
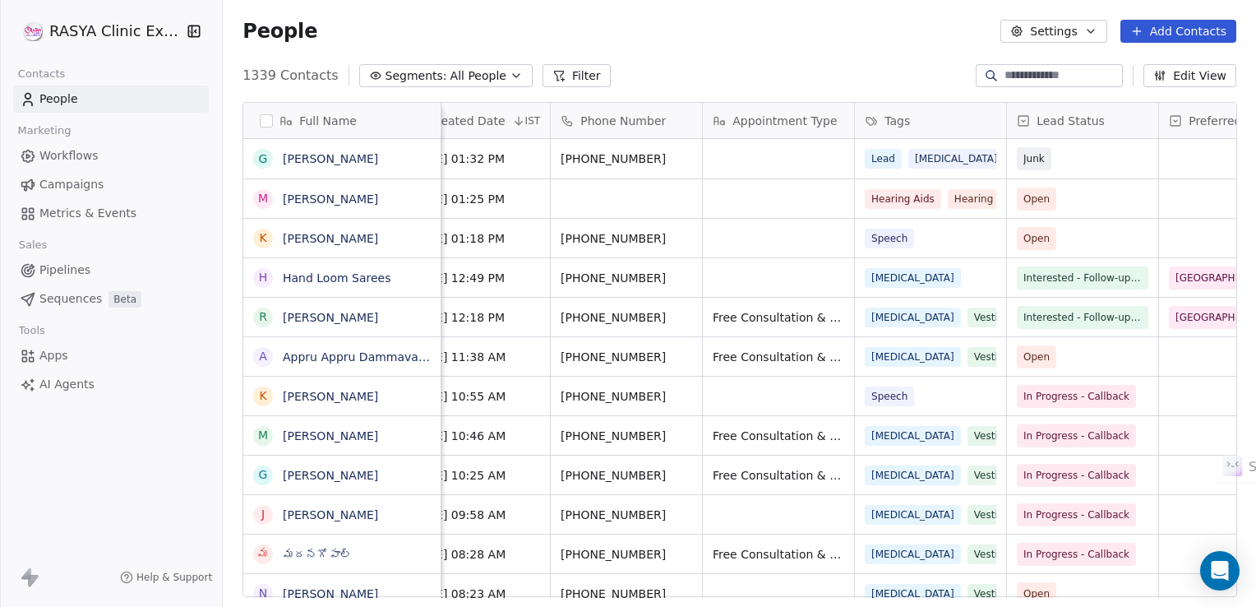
scroll to position [0, 43]
click at [315, 313] on link "[PERSON_NAME]" at bounding box center [330, 317] width 95 height 13
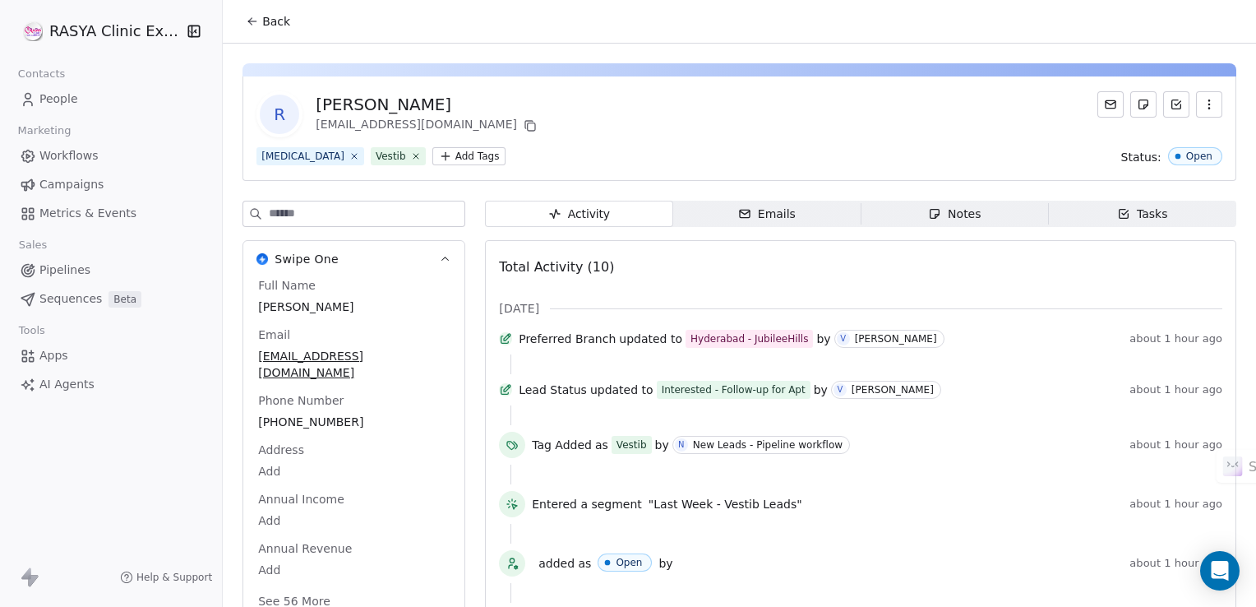
click at [1138, 206] on div "Tasks" at bounding box center [1142, 214] width 51 height 17
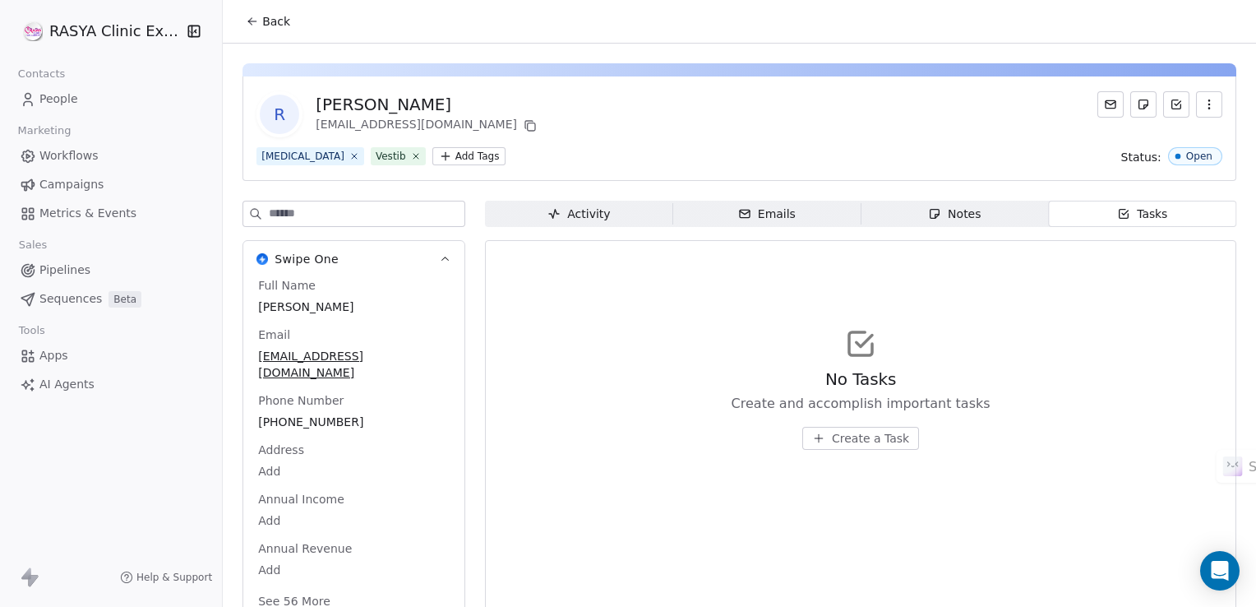
click at [954, 224] on span "Notes Notes" at bounding box center [954, 214] width 187 height 26
click at [257, 22] on icon at bounding box center [252, 21] width 13 height 13
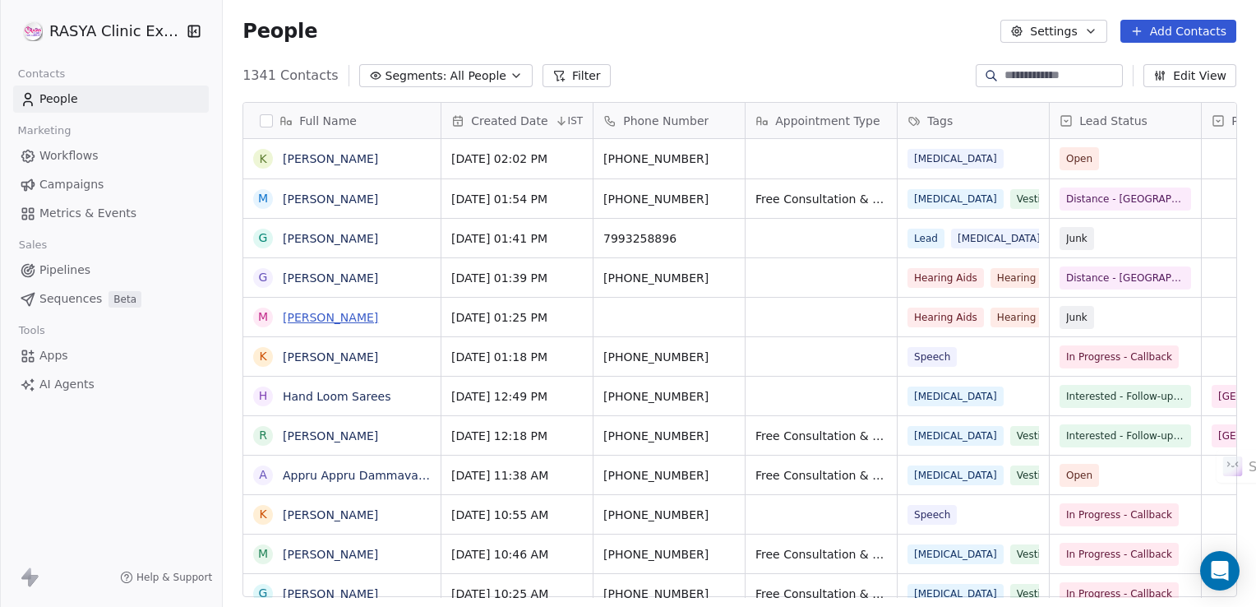
click at [321, 321] on link "[PERSON_NAME]" at bounding box center [330, 317] width 95 height 13
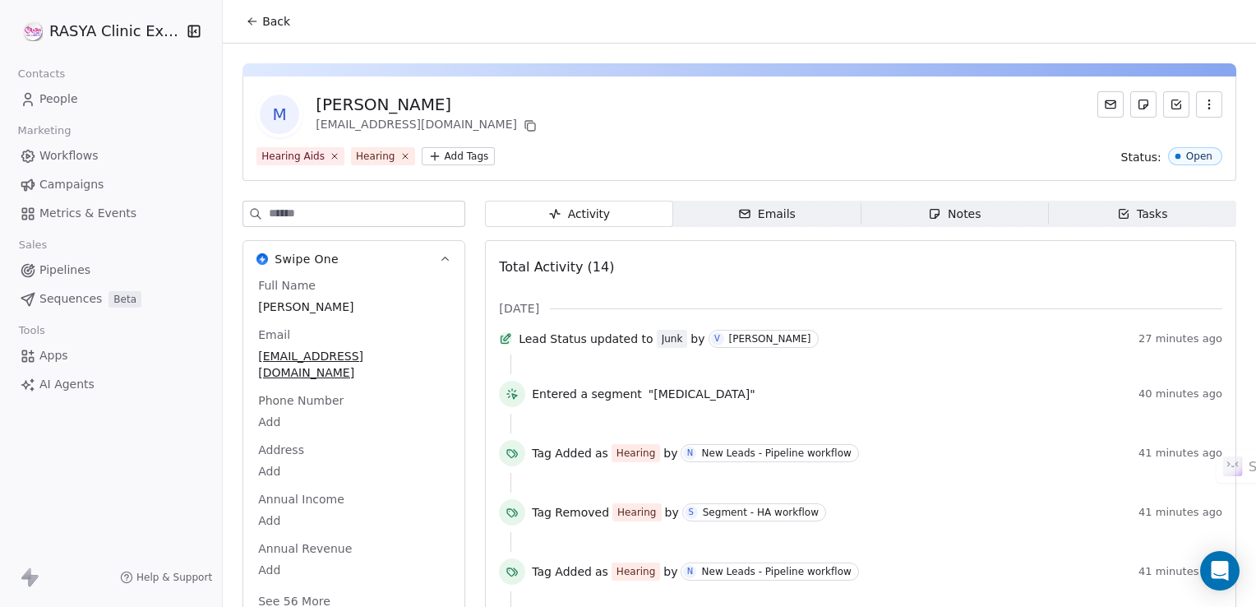
click at [971, 217] on div "Notes" at bounding box center [954, 214] width 53 height 17
